Goal: Use online tool/utility: Utilize a website feature to perform a specific function

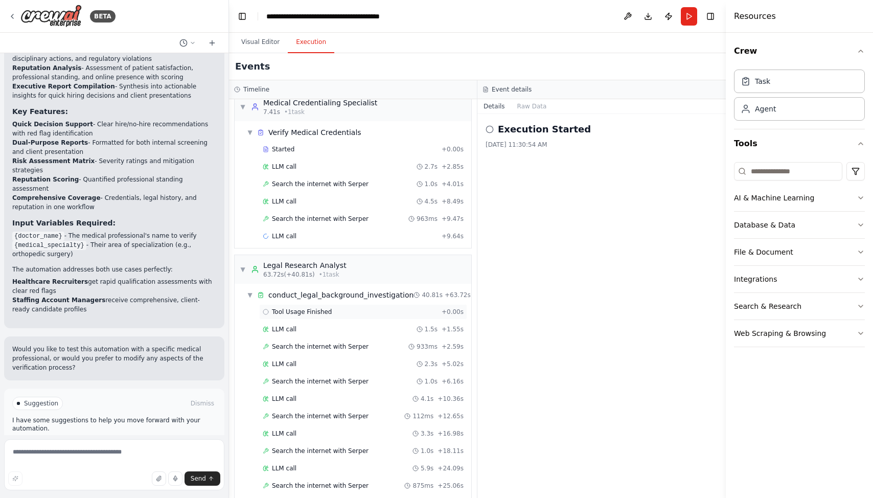
scroll to position [488, 0]
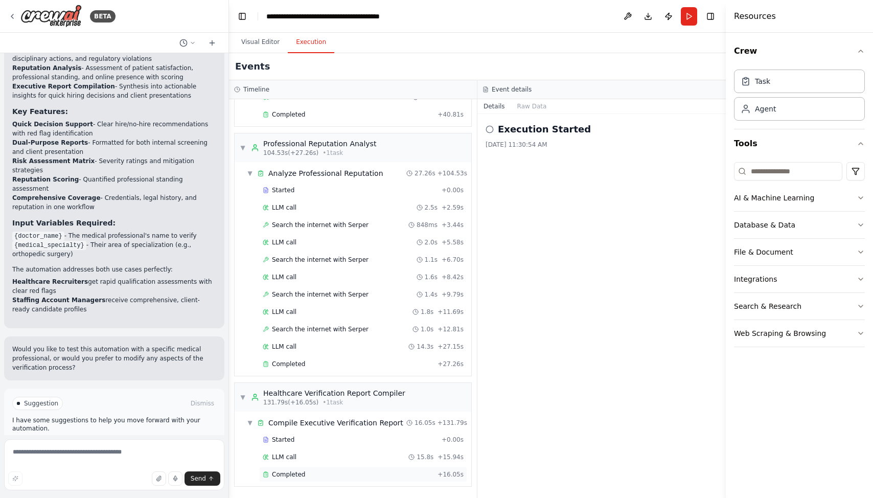
click at [301, 470] on span "Completed" at bounding box center [288, 474] width 33 height 8
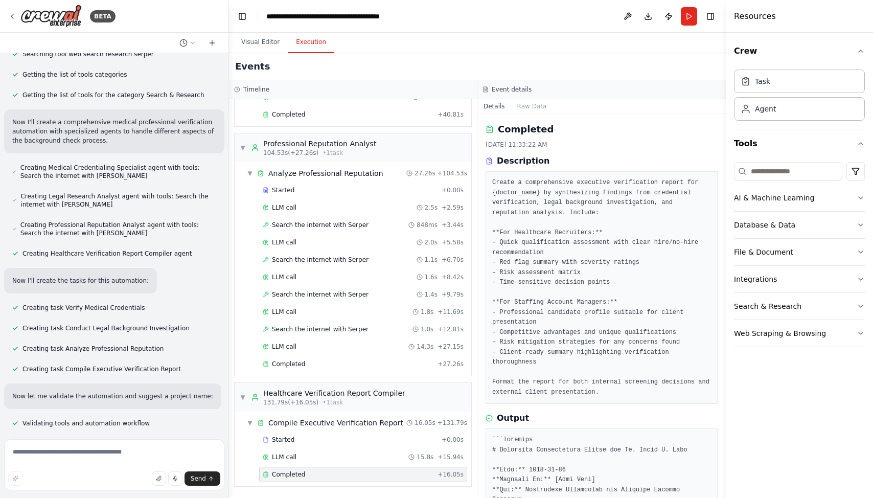
scroll to position [0, 0]
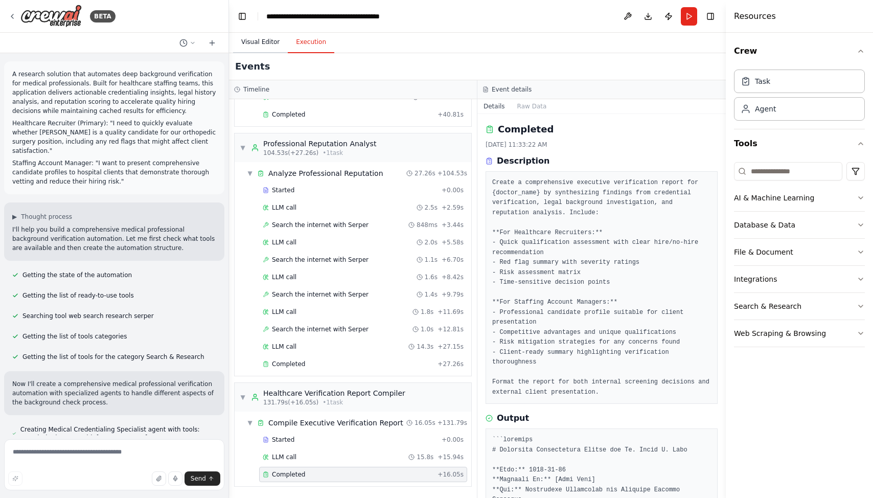
click at [262, 39] on button "Visual Editor" at bounding box center [260, 42] width 55 height 21
click at [305, 50] on button "Execution" at bounding box center [311, 42] width 47 height 21
click at [273, 45] on button "Visual Editor" at bounding box center [260, 42] width 55 height 21
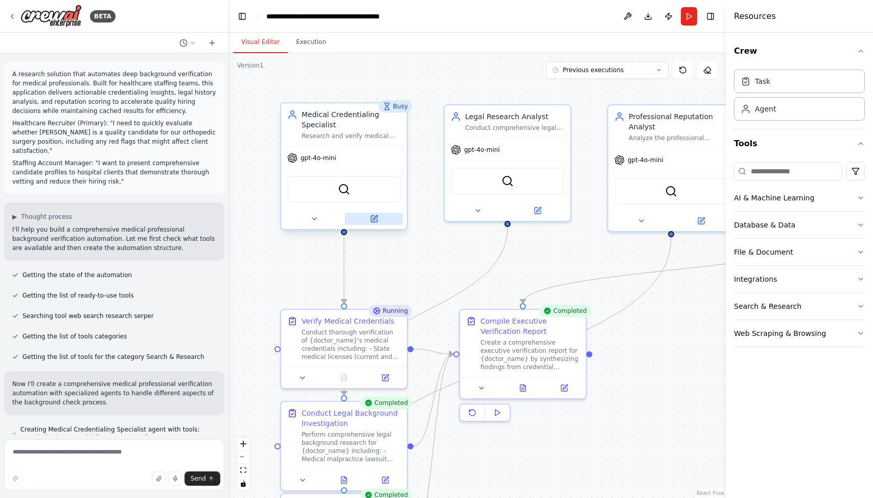
click at [374, 219] on icon at bounding box center [375, 217] width 5 height 5
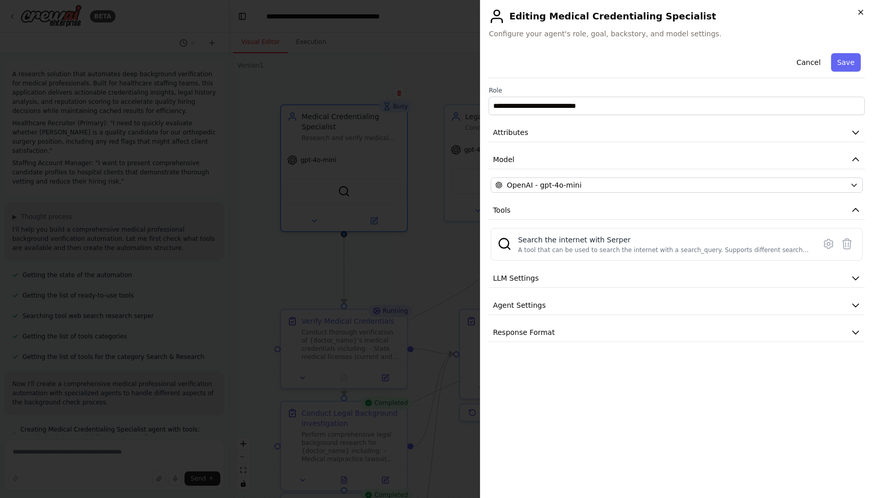
click at [858, 12] on icon "button" at bounding box center [861, 12] width 8 height 8
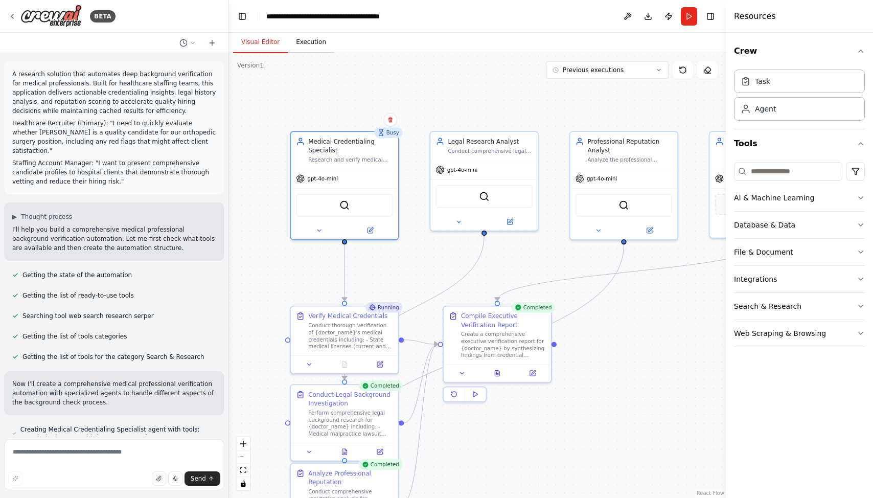
click at [308, 41] on button "Execution" at bounding box center [311, 42] width 47 height 21
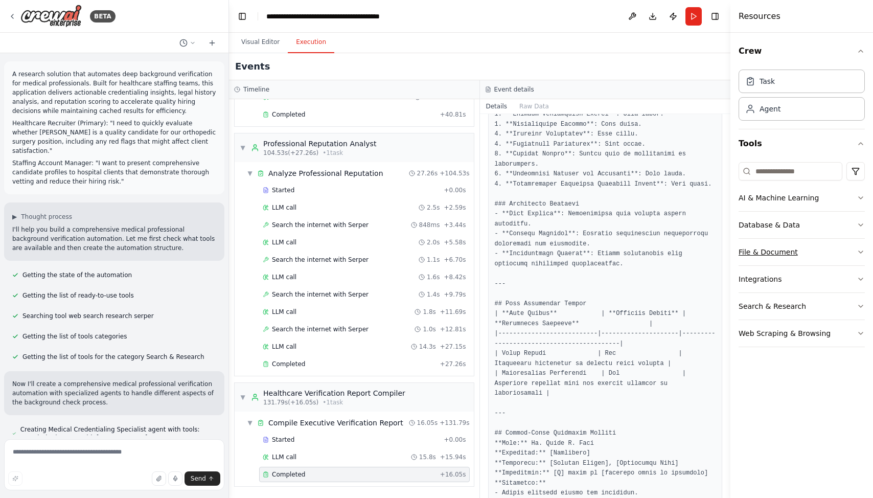
scroll to position [734, 0]
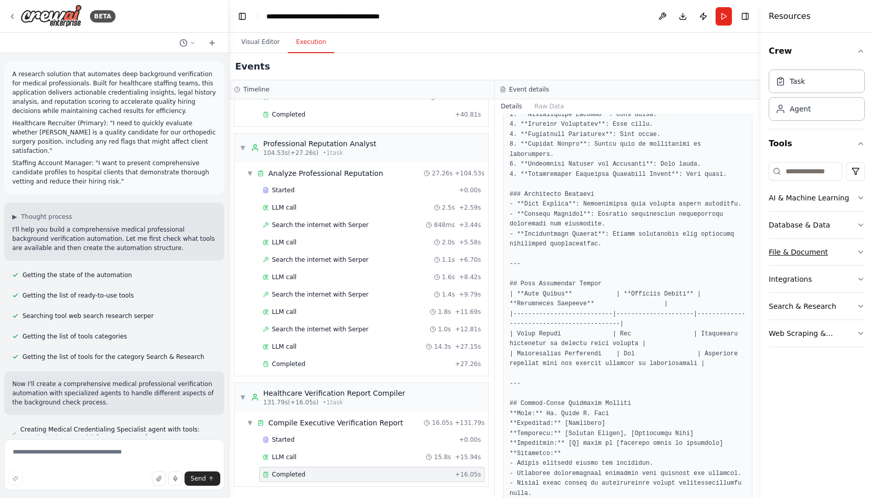
drag, startPoint x: 726, startPoint y: 252, endPoint x: 841, endPoint y: 257, distance: 114.6
click at [841, 257] on div "Resources Crew Task Agent Tools AI & Machine Learning Database & Data File & Do…" at bounding box center [816, 249] width 112 height 498
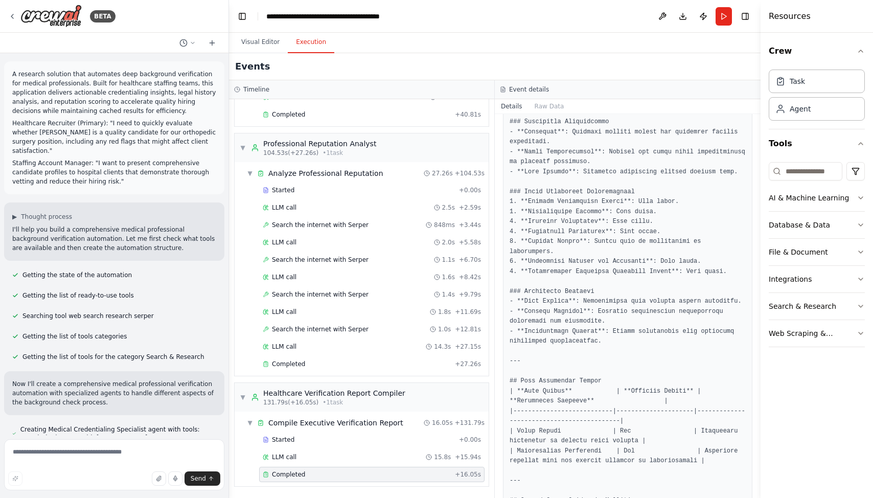
scroll to position [636, 0]
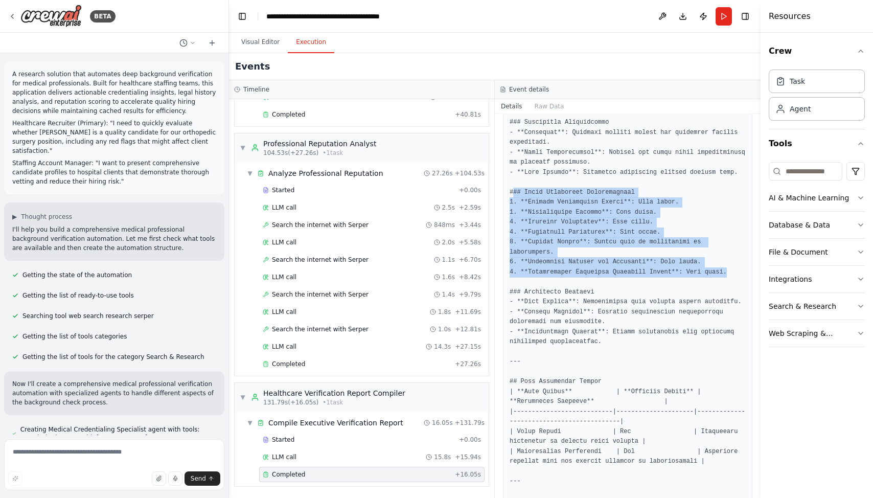
drag, startPoint x: 731, startPoint y: 270, endPoint x: 513, endPoint y: 192, distance: 232.5
click at [513, 192] on pre at bounding box center [628, 347] width 236 height 1116
click at [567, 219] on pre at bounding box center [628, 347] width 236 height 1116
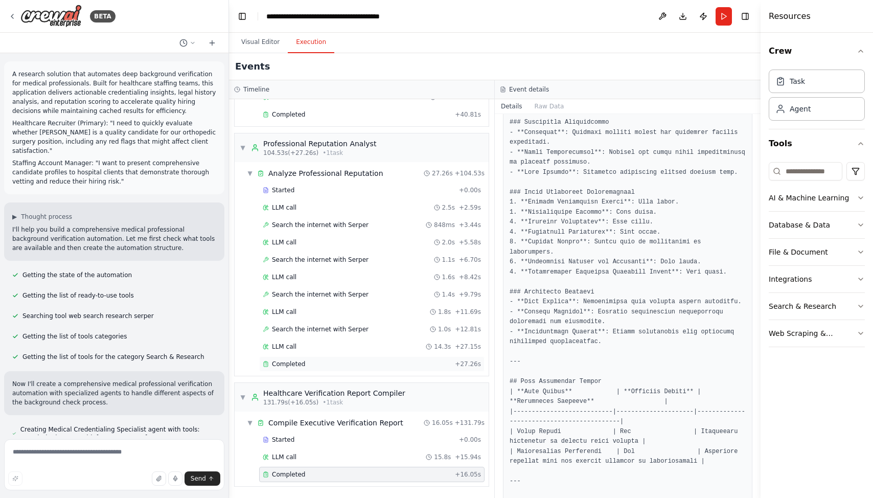
click at [331, 362] on div "Completed" at bounding box center [357, 364] width 188 height 8
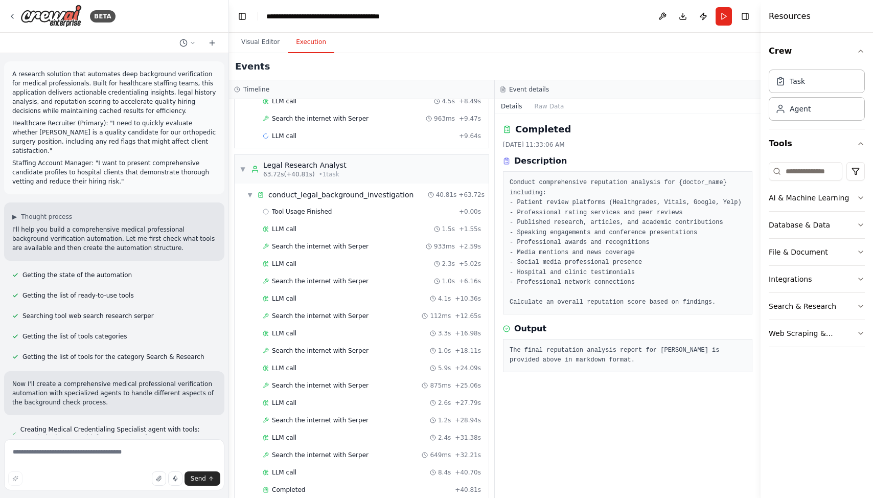
scroll to position [12, 0]
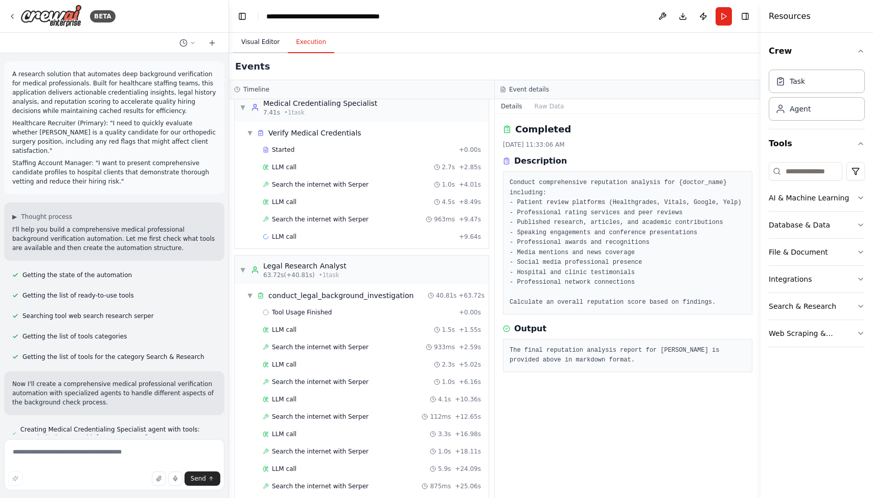
click at [257, 44] on button "Visual Editor" at bounding box center [260, 42] width 55 height 21
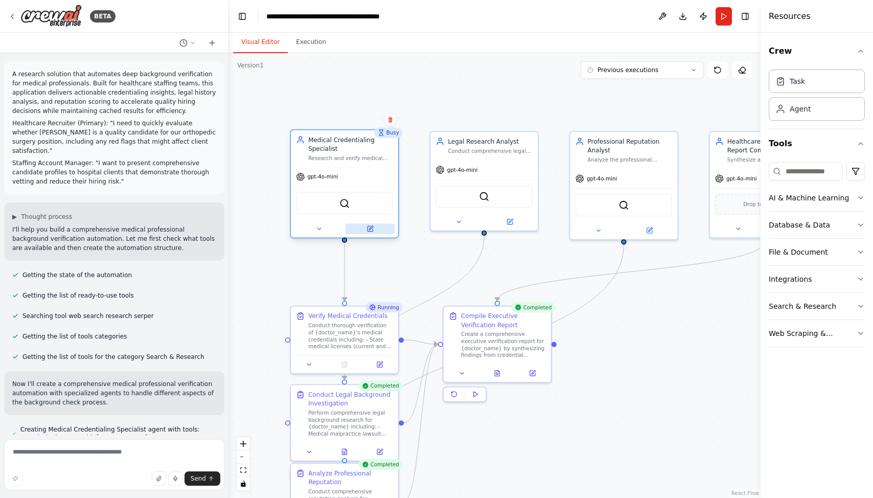
click at [374, 226] on button at bounding box center [369, 228] width 49 height 10
click at [862, 197] on icon "button" at bounding box center [861, 198] width 8 height 8
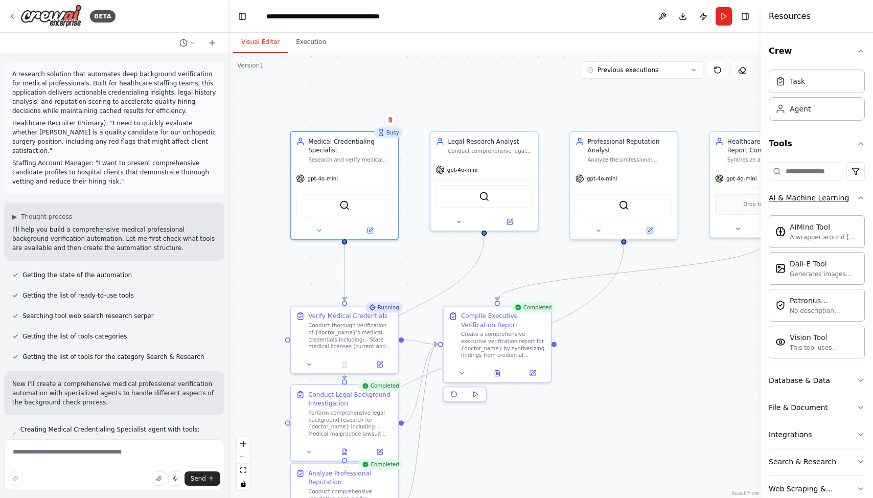
click at [862, 197] on icon "button" at bounding box center [861, 198] width 8 height 8
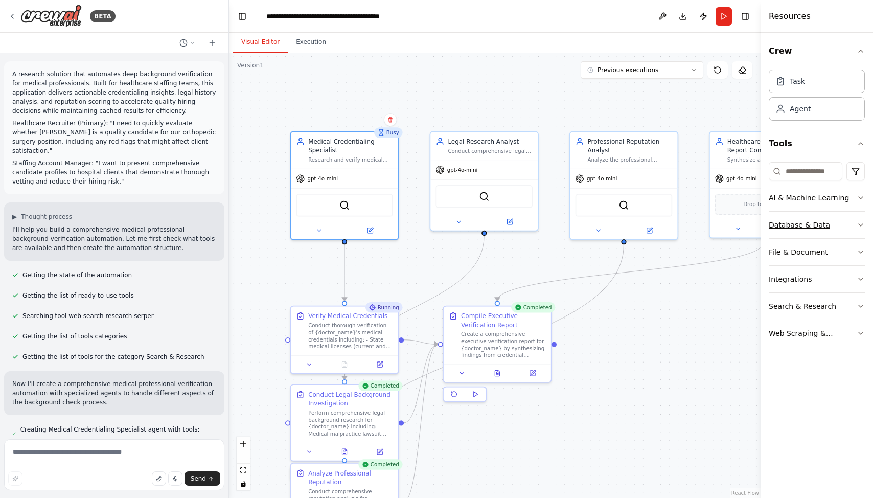
click at [860, 226] on icon "button" at bounding box center [861, 225] width 4 height 2
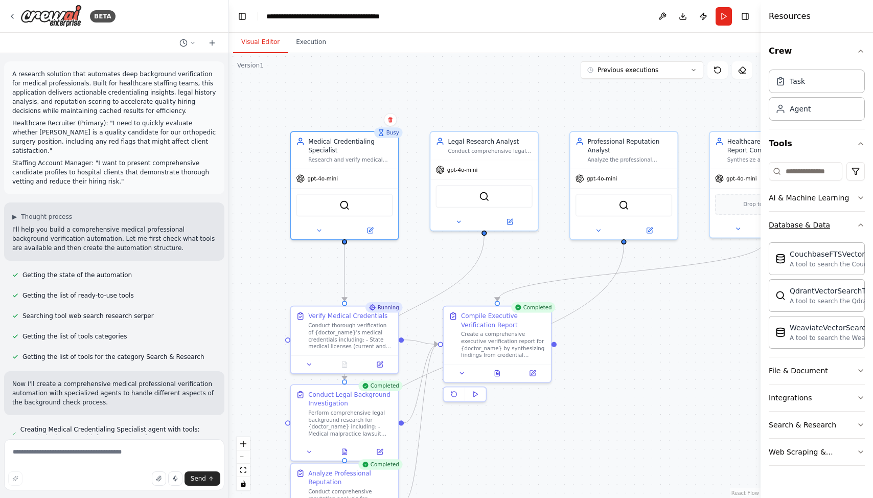
click at [860, 223] on icon "button" at bounding box center [861, 225] width 8 height 8
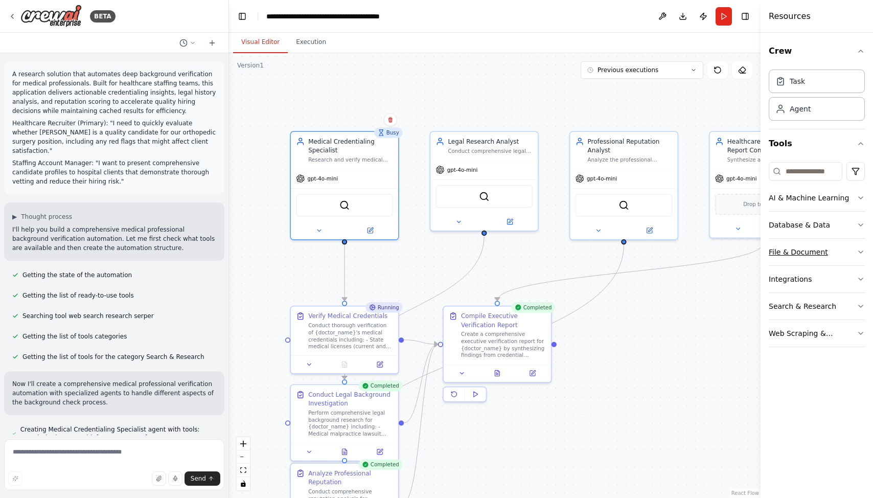
click at [860, 251] on icon "button" at bounding box center [861, 252] width 8 height 8
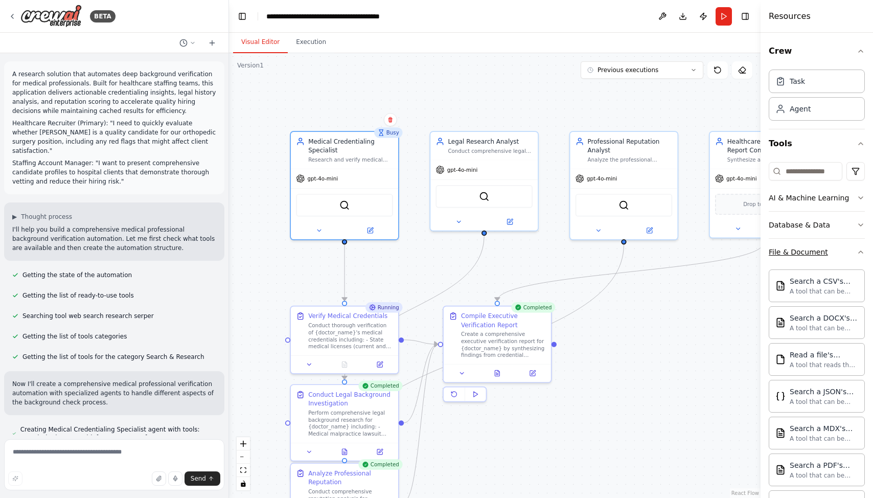
click at [860, 251] on icon "button" at bounding box center [861, 252] width 4 height 2
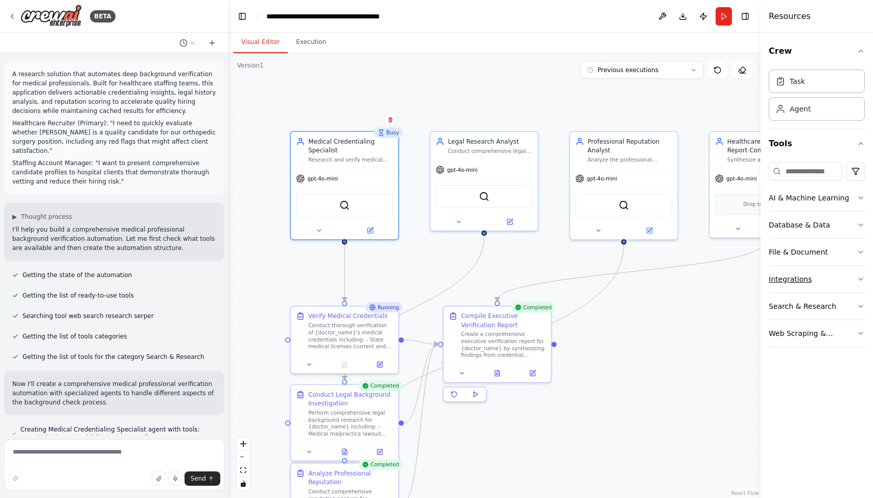
click at [859, 275] on icon "button" at bounding box center [861, 279] width 8 height 8
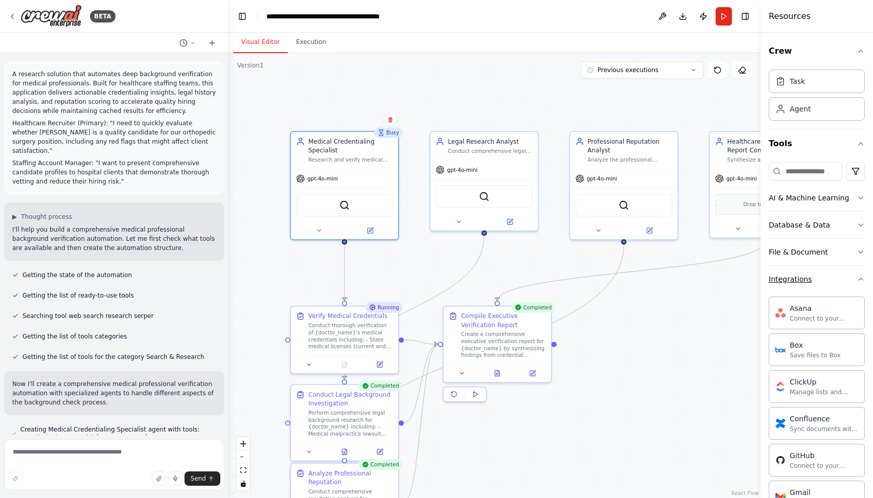
click at [859, 275] on icon "button" at bounding box center [861, 279] width 8 height 8
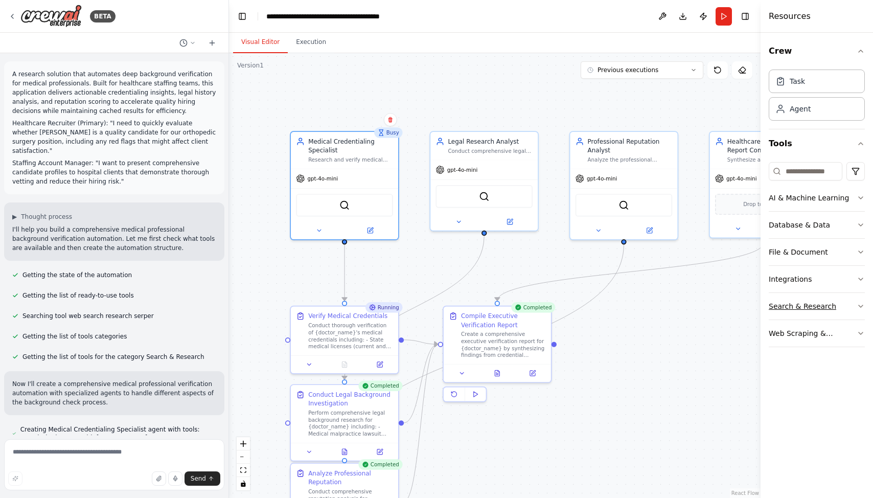
click at [858, 309] on icon "button" at bounding box center [861, 306] width 8 height 8
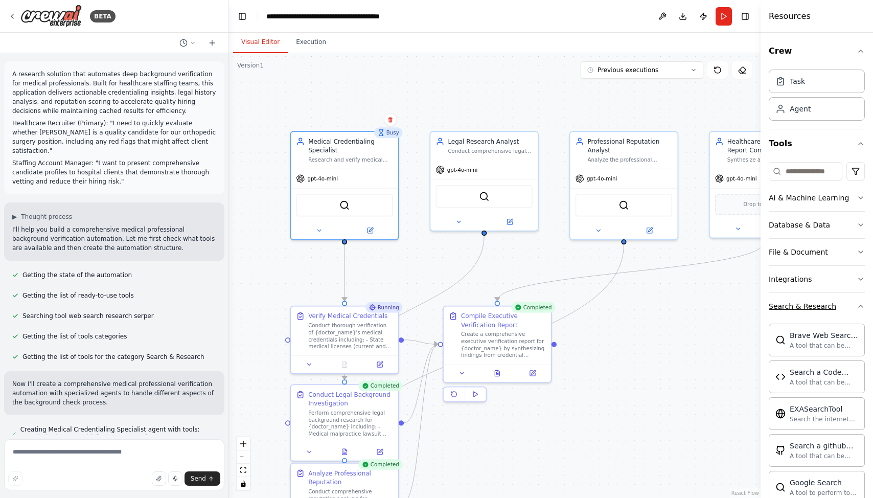
click at [859, 308] on icon "button" at bounding box center [861, 306] width 8 height 8
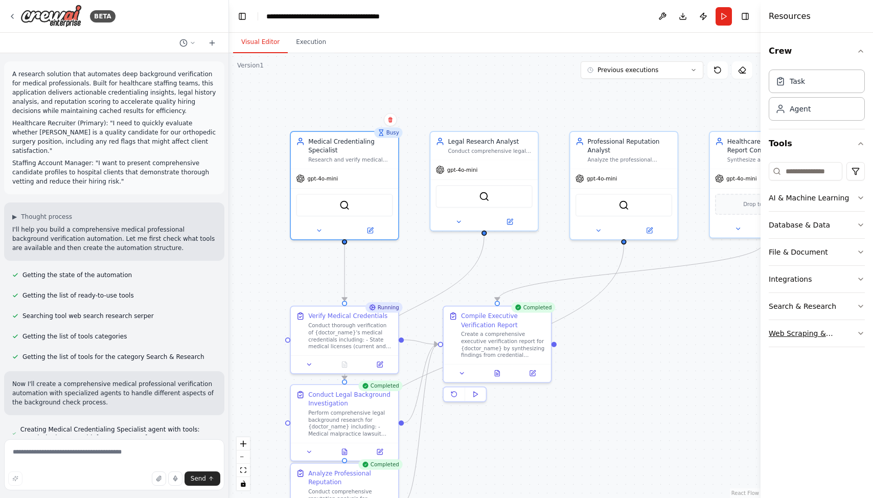
click at [858, 328] on button "Web Scraping & Browsing" at bounding box center [817, 333] width 96 height 27
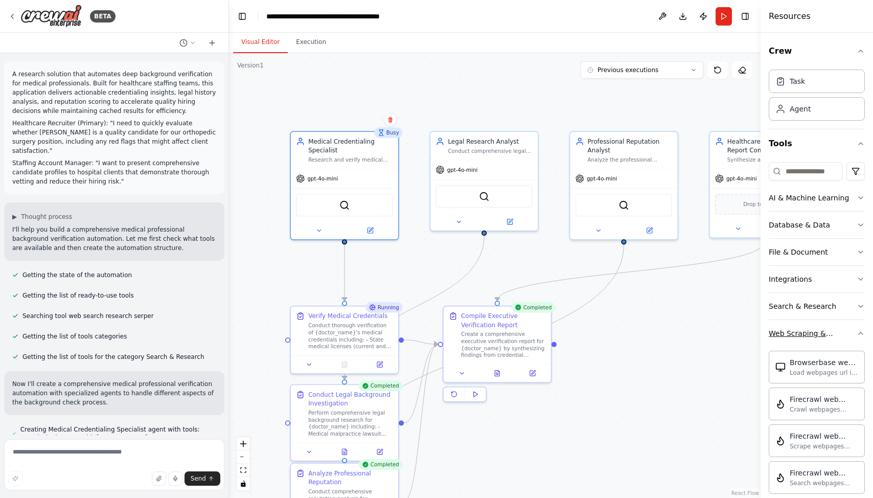
click at [858, 328] on button "Web Scraping & Browsing" at bounding box center [817, 333] width 96 height 27
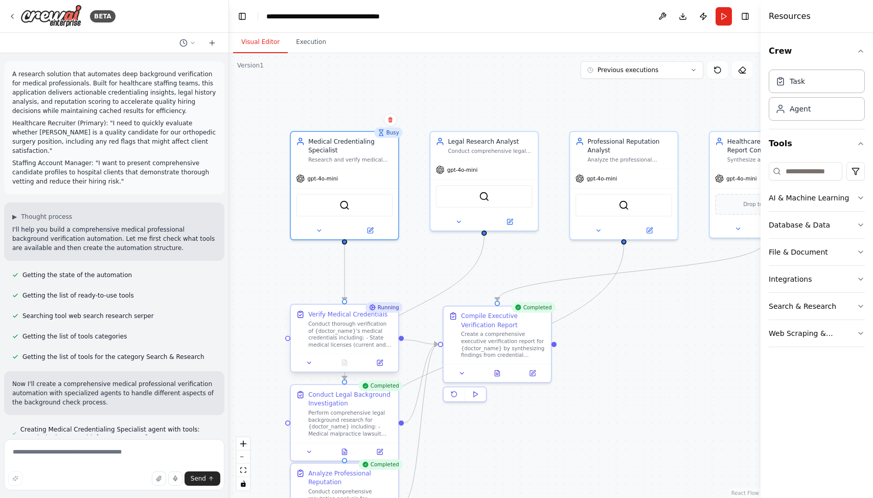
click at [372, 319] on div "Verify Medical Credentials Conduct thorough verification of {doctor_name}'s med…" at bounding box center [350, 329] width 85 height 38
click at [366, 336] on div "Conduct thorough verification of {doctor_name}'s medical credentials including:…" at bounding box center [350, 334] width 85 height 28
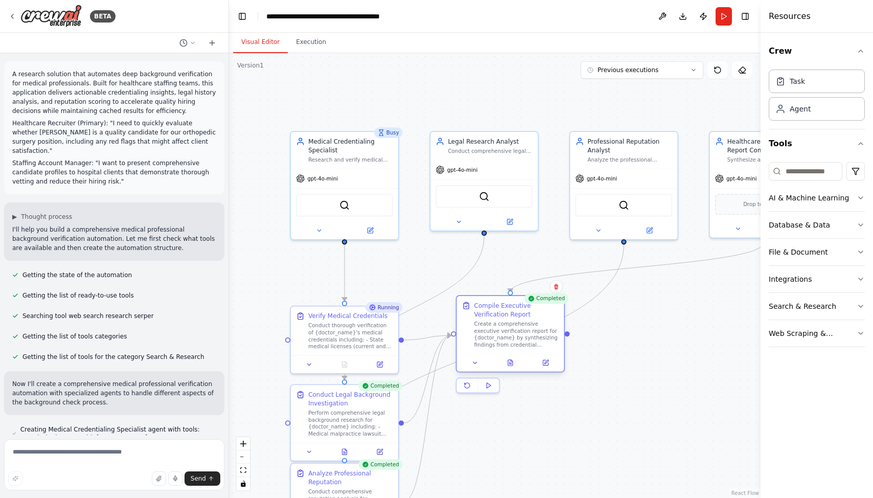
drag, startPoint x: 524, startPoint y: 329, endPoint x: 539, endPoint y: 322, distance: 16.5
click at [539, 322] on div "Create a comprehensive executive verification report for {doctor_name} by synth…" at bounding box center [516, 334] width 85 height 28
click at [366, 340] on div "Conduct thorough verification of {doctor_name}'s medical credentials including:…" at bounding box center [350, 334] width 85 height 28
click at [312, 362] on icon at bounding box center [309, 362] width 7 height 7
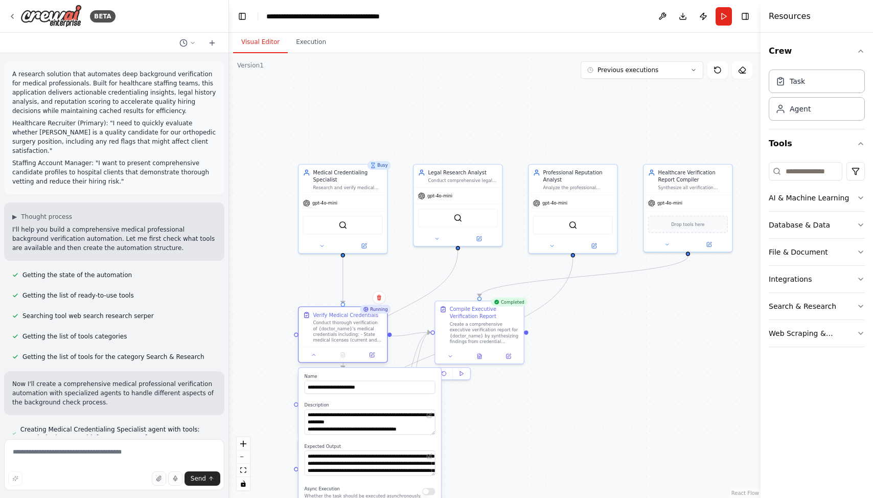
click at [342, 334] on div "Conduct thorough verification of {doctor_name}'s medical credentials including:…" at bounding box center [348, 331] width 70 height 23
click at [316, 355] on icon at bounding box center [314, 355] width 6 height 6
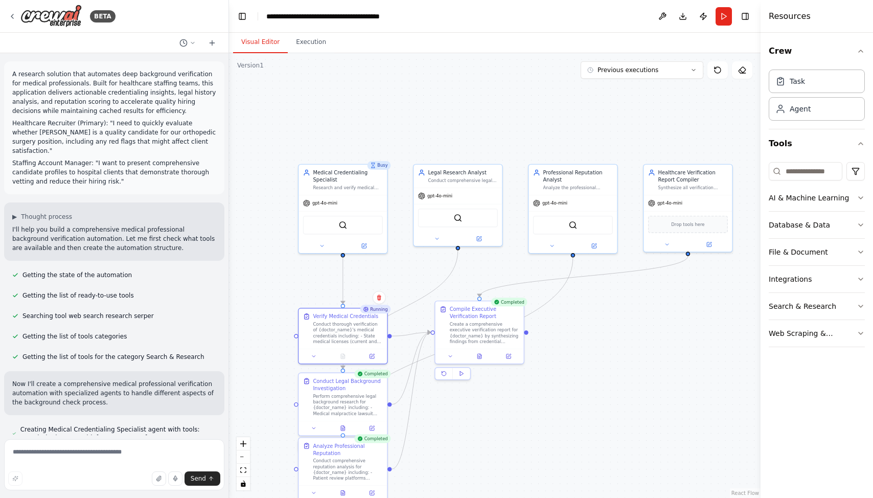
click at [373, 312] on div "Running" at bounding box center [375, 309] width 31 height 9
click at [361, 326] on div "Conduct thorough verification of {doctor_name}'s medical credentials including:…" at bounding box center [348, 331] width 70 height 23
click at [319, 353] on button at bounding box center [314, 355] width 25 height 9
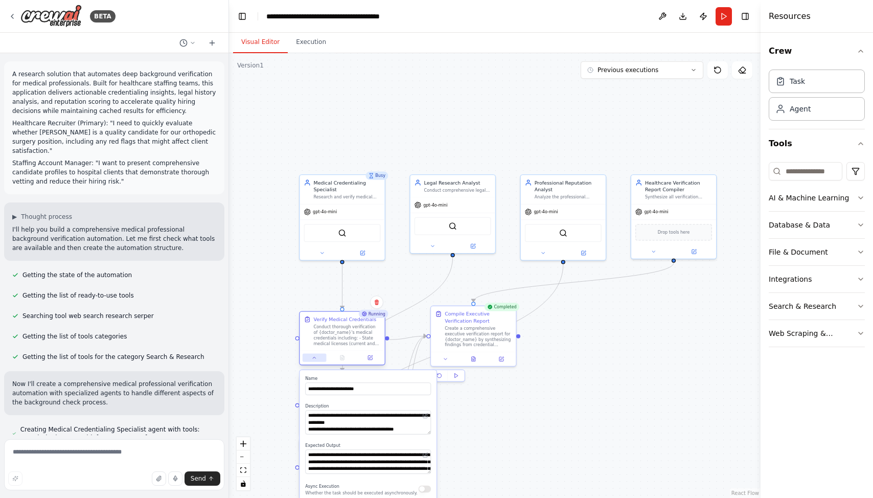
click at [314, 357] on icon at bounding box center [314, 358] width 3 height 2
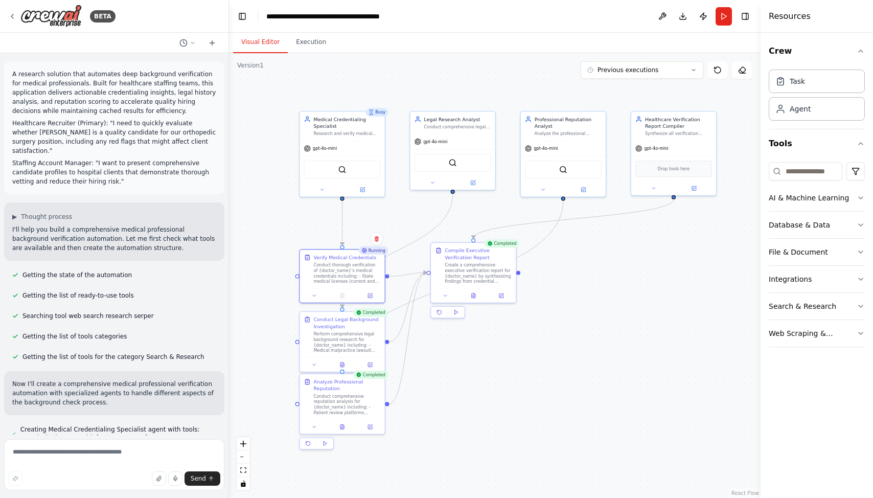
drag, startPoint x: 262, startPoint y: 281, endPoint x: 262, endPoint y: 216, distance: 64.4
click at [262, 217] on div ".deletable-edge-delete-btn { width: 20px; height: 20px; border: 0px solid #ffff…" at bounding box center [495, 275] width 532 height 445
click at [317, 294] on button at bounding box center [315, 294] width 24 height 8
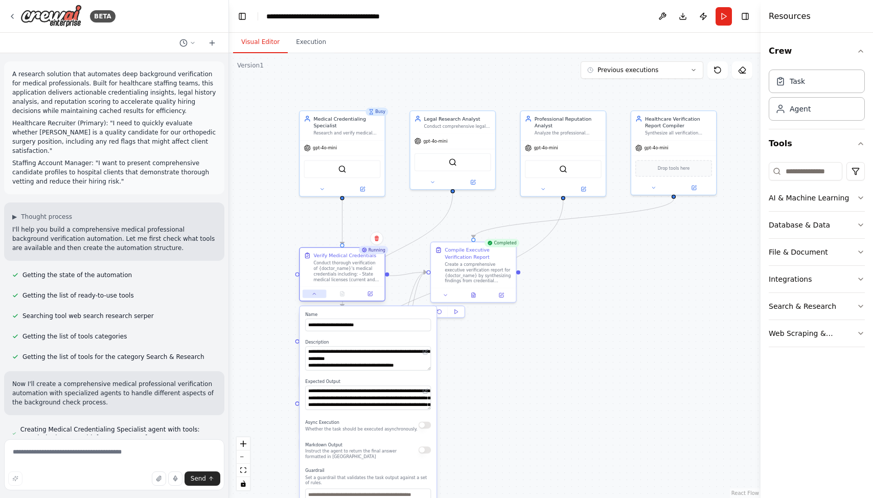
click at [315, 294] on icon at bounding box center [314, 294] width 3 height 2
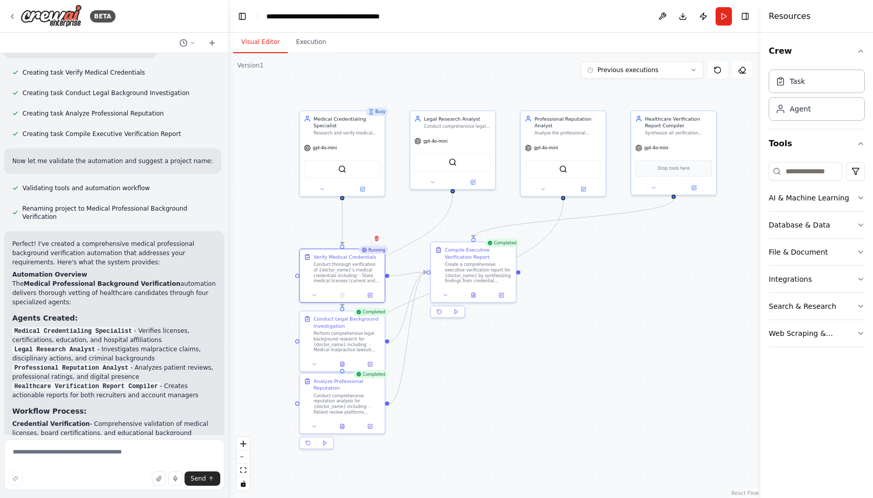
scroll to position [889, 0]
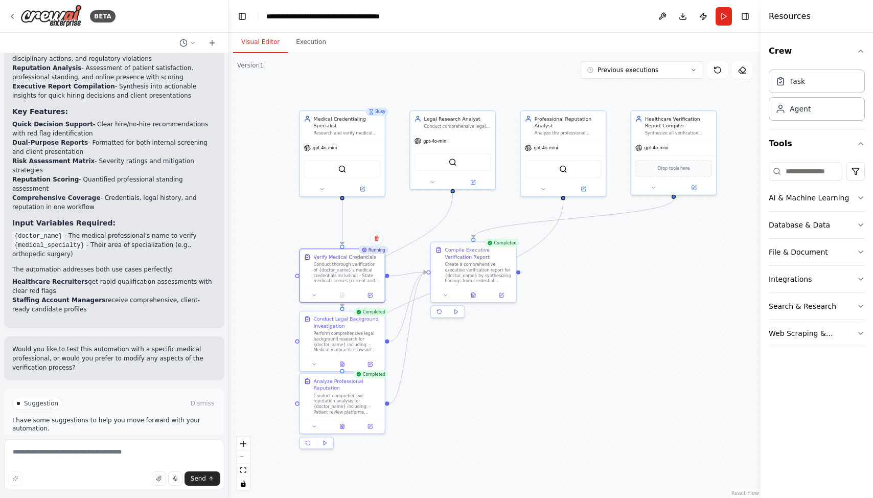
click at [131, 443] on span "Improve automation" at bounding box center [118, 447] width 62 height 8
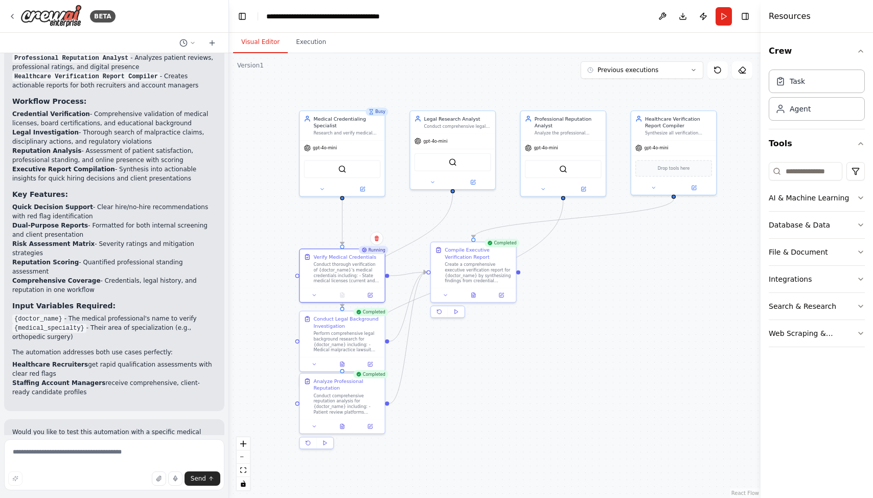
scroll to position [846, 0]
